Goal: Transaction & Acquisition: Subscribe to service/newsletter

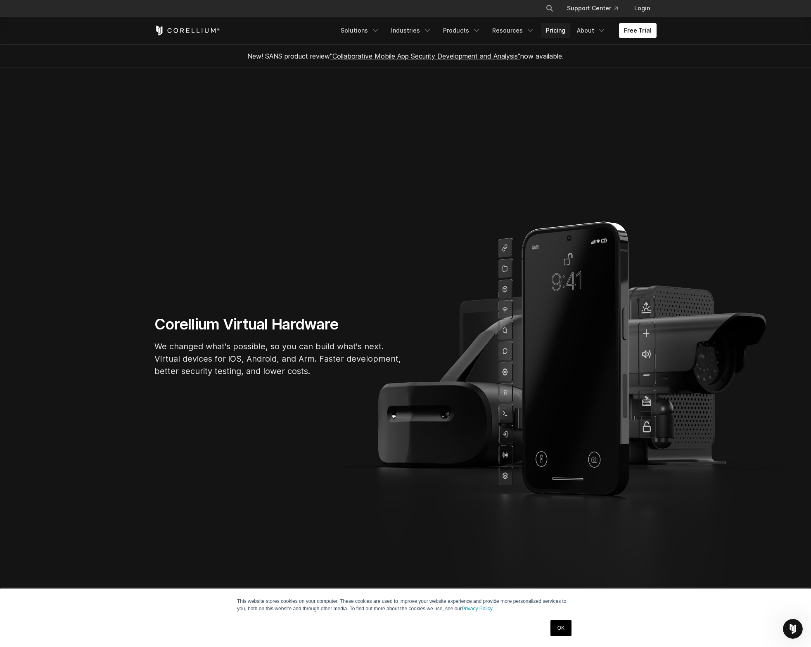
click at [562, 29] on link "Pricing" at bounding box center [555, 30] width 29 height 15
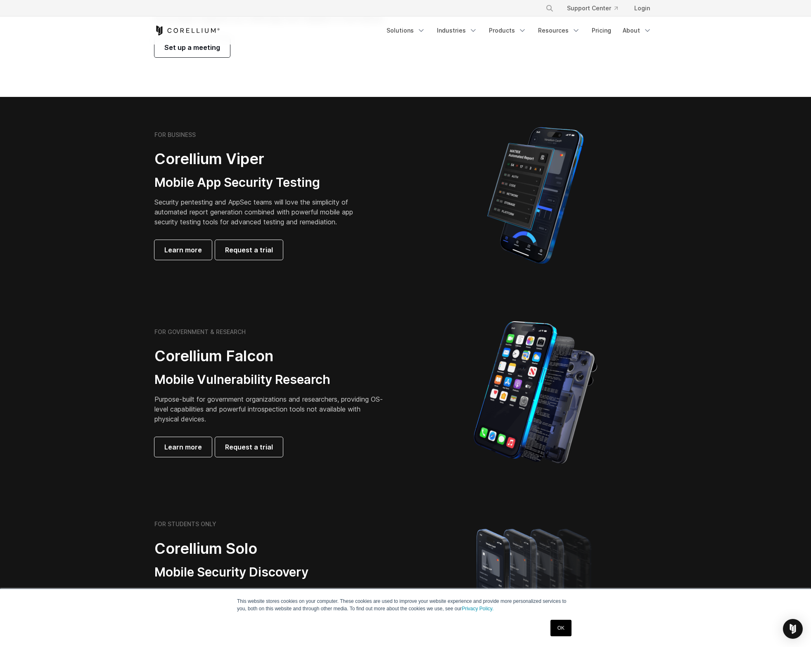
scroll to position [164, 0]
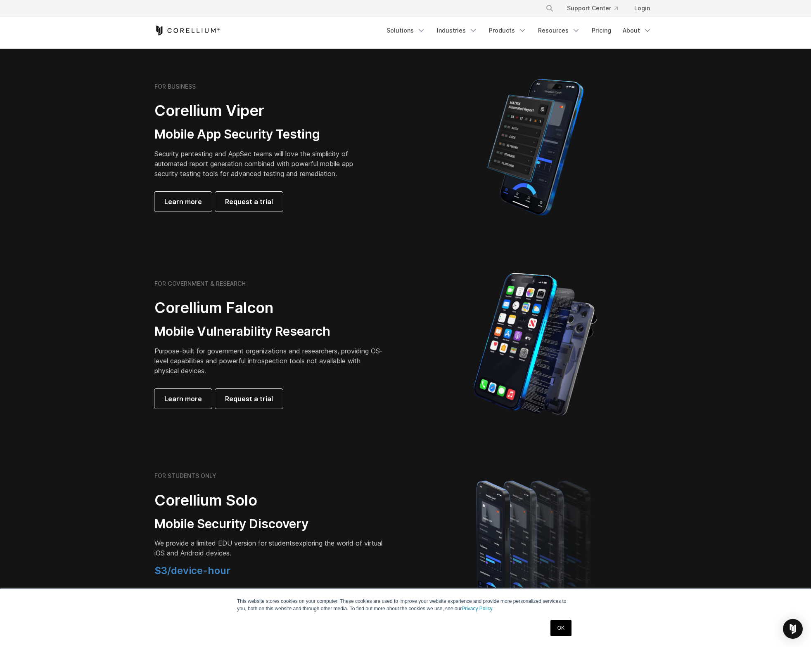
click at [256, 166] on p "Security pentesting and AppSec teams will love the simplicity of automated repo…" at bounding box center [259, 164] width 211 height 30
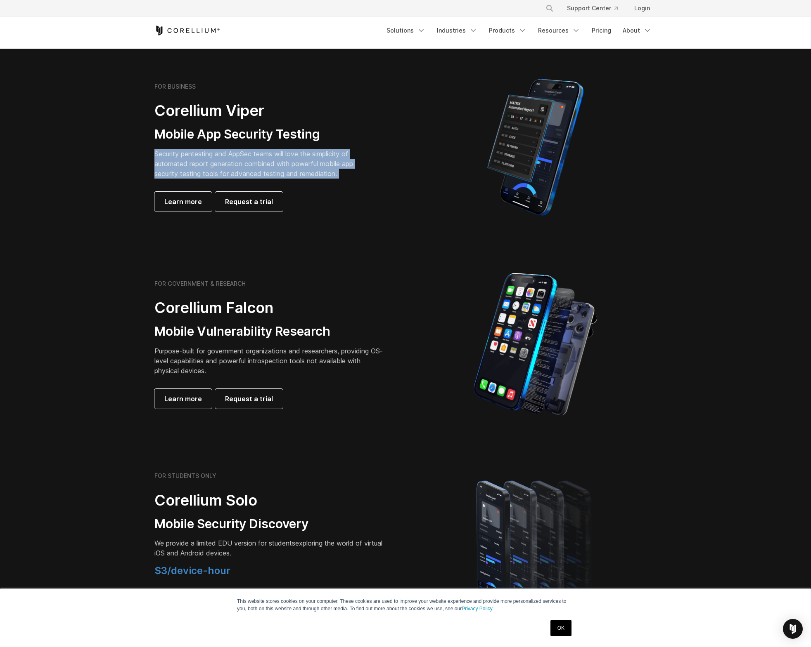
click at [256, 166] on p "Security pentesting and AppSec teams will love the simplicity of automated repo…" at bounding box center [259, 164] width 211 height 30
click at [229, 168] on p "Security pentesting and AppSec teams will love the simplicity of automated repo…" at bounding box center [259, 164] width 211 height 30
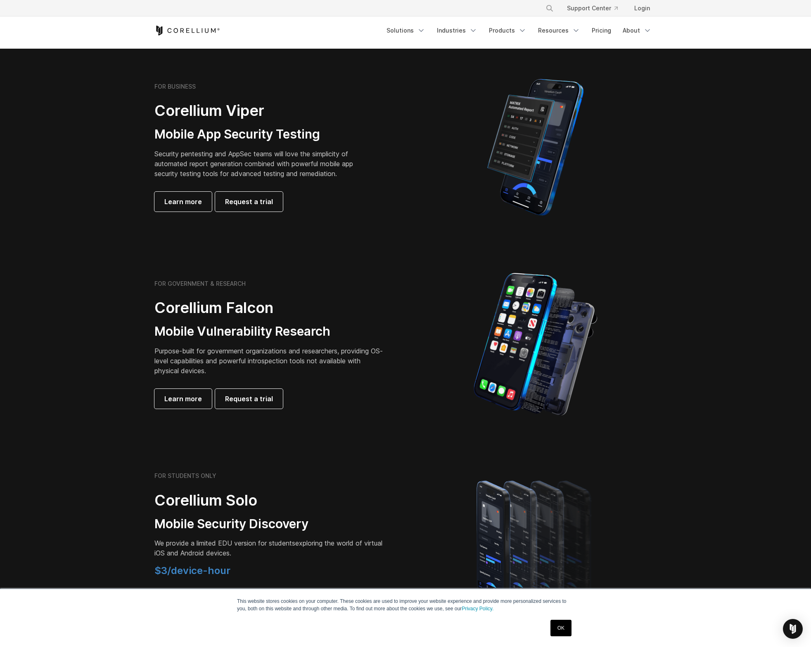
click at [187, 351] on p "Purpose-built for government organizations and researchers, providing OS-level …" at bounding box center [269, 361] width 231 height 30
click at [177, 367] on p "Purpose-built for government organizations and researchers, providing OS-level …" at bounding box center [269, 361] width 231 height 30
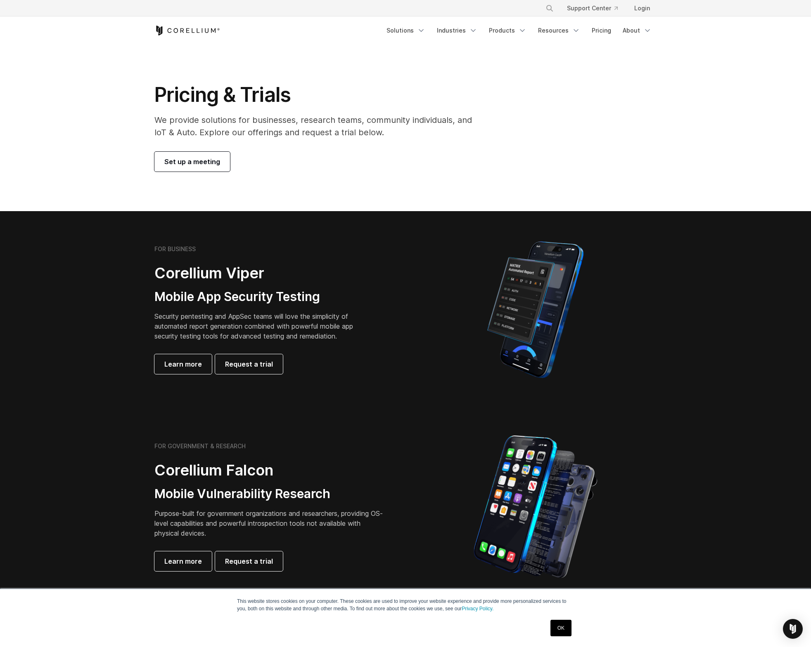
scroll to position [0, 0]
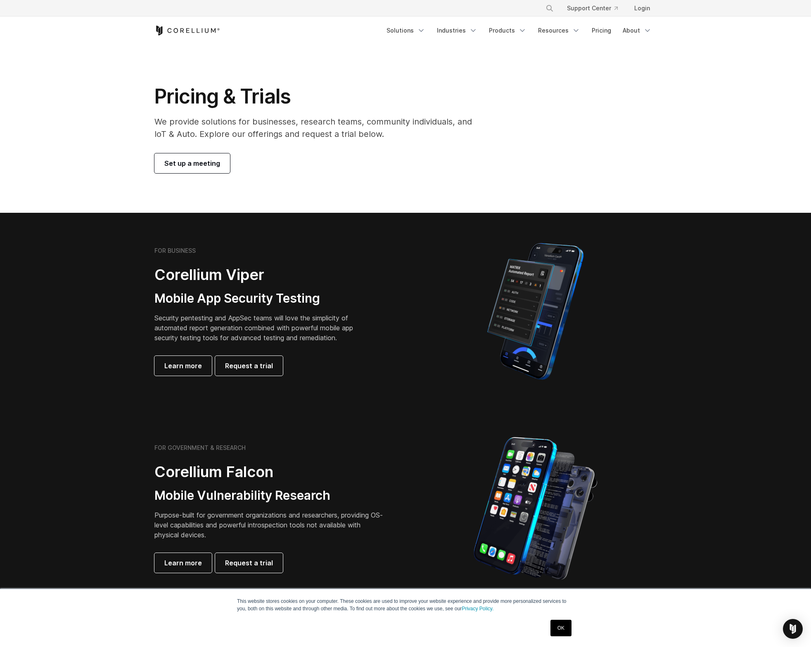
click at [427, 121] on p "We provide solutions for businesses, research teams, community individuals, and…" at bounding box center [318, 128] width 329 height 25
click at [394, 120] on p "We provide solutions for businesses, research teams, community individuals, and…" at bounding box center [318, 128] width 329 height 25
click at [352, 122] on p "We provide solutions for businesses, research teams, community individuals, and…" at bounding box center [318, 128] width 329 height 25
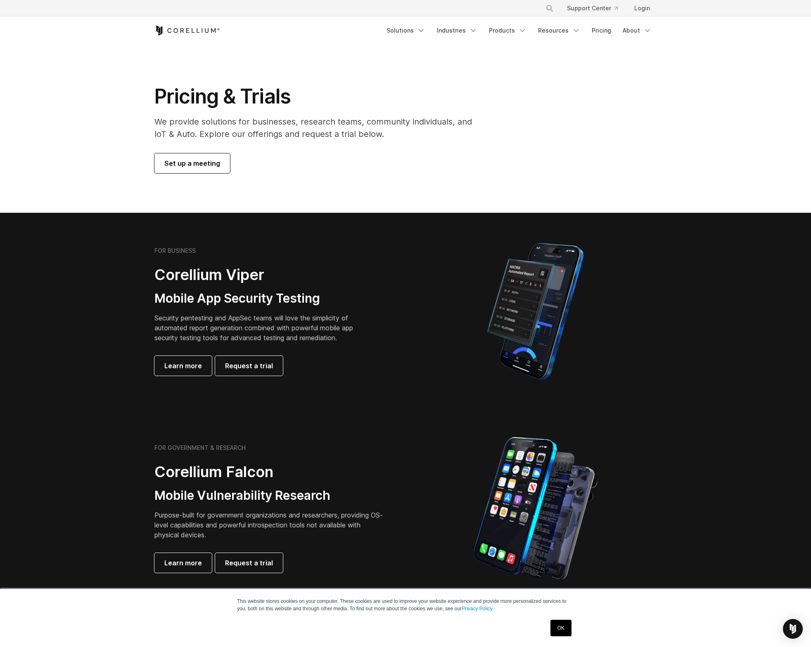
click at [283, 123] on p "We provide solutions for businesses, research teams, community individuals, and…" at bounding box center [318, 128] width 329 height 25
click at [365, 136] on p "We provide solutions for businesses, research teams, community individuals, and…" at bounding box center [318, 128] width 329 height 25
click at [347, 124] on p "We provide solutions for businesses, research teams, community individuals, and…" at bounding box center [318, 128] width 329 height 25
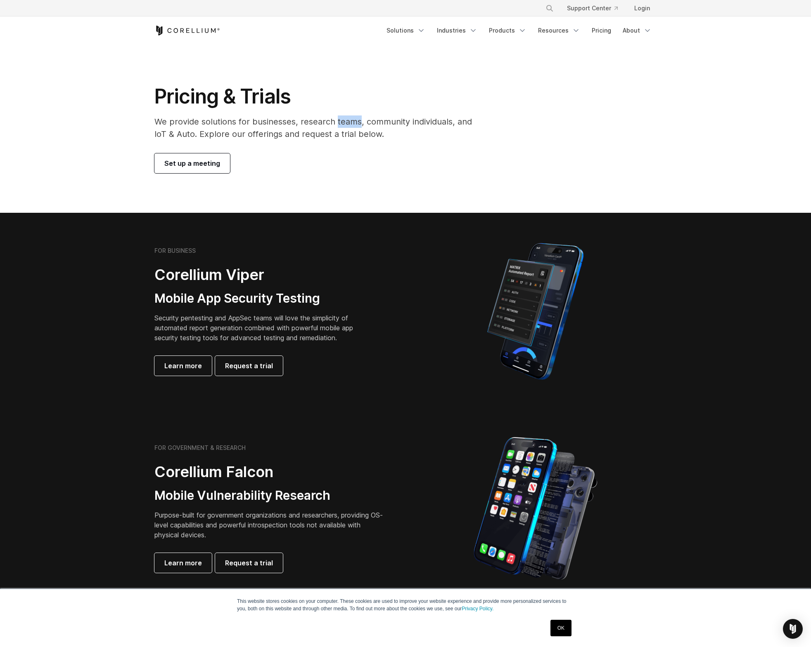
click at [347, 124] on p "We provide solutions for businesses, research teams, community individuals, and…" at bounding box center [318, 128] width 329 height 25
click at [285, 121] on p "We provide solutions for businesses, research teams, community individuals, and…" at bounding box center [318, 128] width 329 height 25
click at [342, 122] on p "We provide solutions for businesses, research teams, community individuals, and…" at bounding box center [318, 128] width 329 height 25
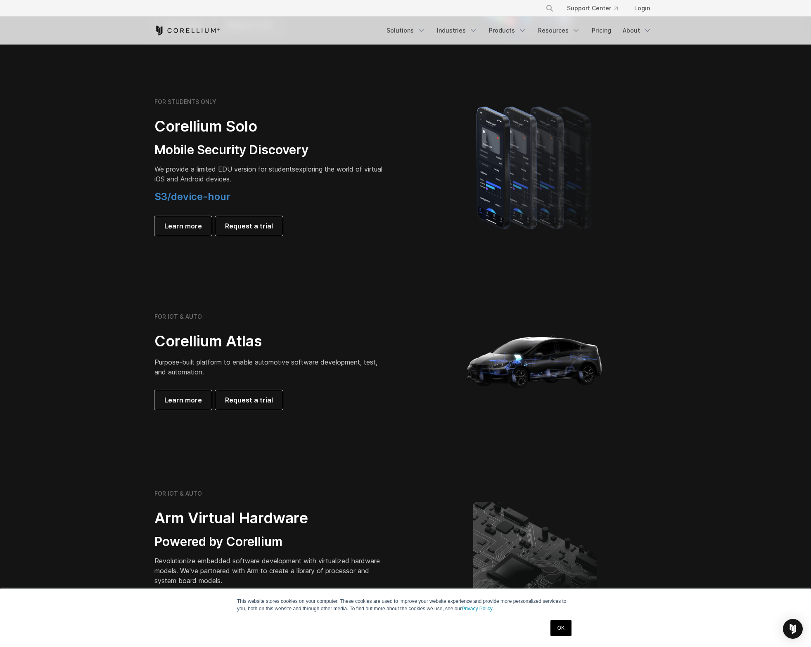
scroll to position [535, 0]
